Goal: Task Accomplishment & Management: Manage account settings

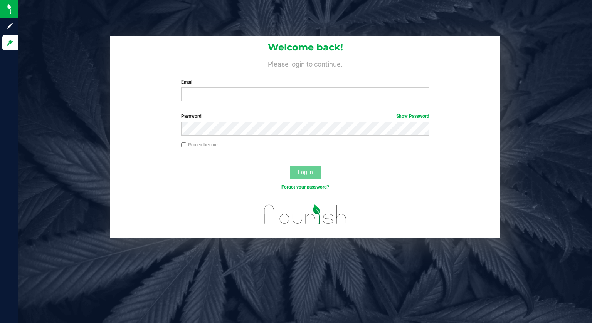
click at [291, 83] on label "Email" at bounding box center [305, 82] width 249 height 7
click at [291, 88] on input "Email" at bounding box center [305, 95] width 249 height 14
type input "[EMAIL_ADDRESS][DOMAIN_NAME]"
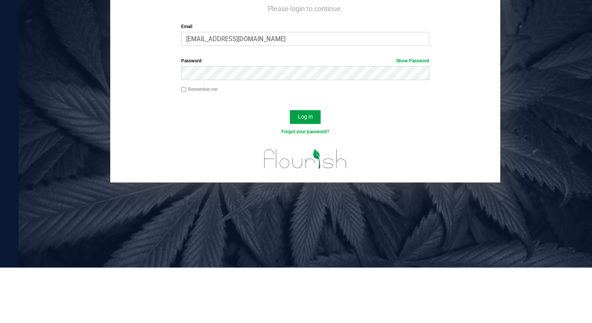
click at [308, 176] on button "Log In" at bounding box center [305, 173] width 31 height 14
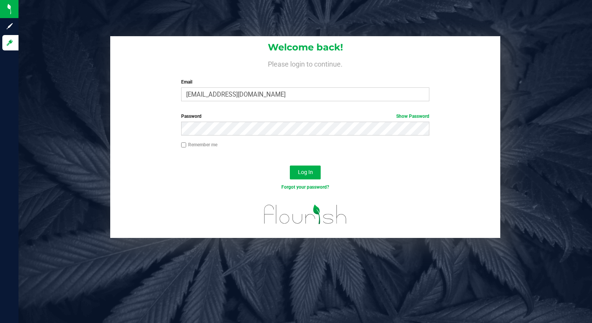
click at [192, 144] on label "Remember me" at bounding box center [199, 144] width 36 height 7
click at [187, 144] on input "Remember me" at bounding box center [183, 145] width 5 height 5
checkbox input "true"
click at [311, 171] on span "Log In" at bounding box center [305, 172] width 15 height 6
